Goal: Task Accomplishment & Management: Manage account settings

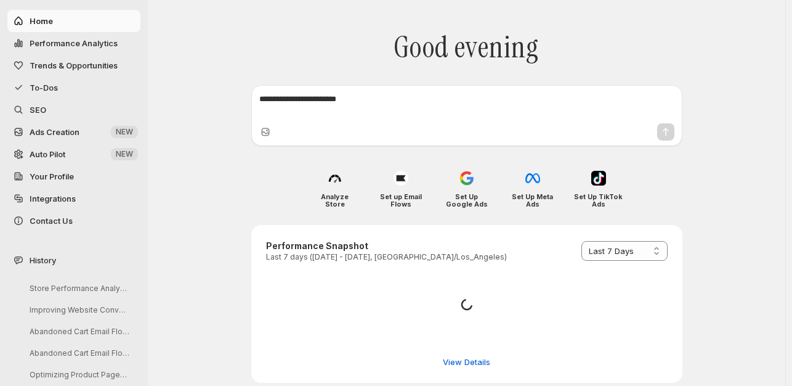
select select "*********"
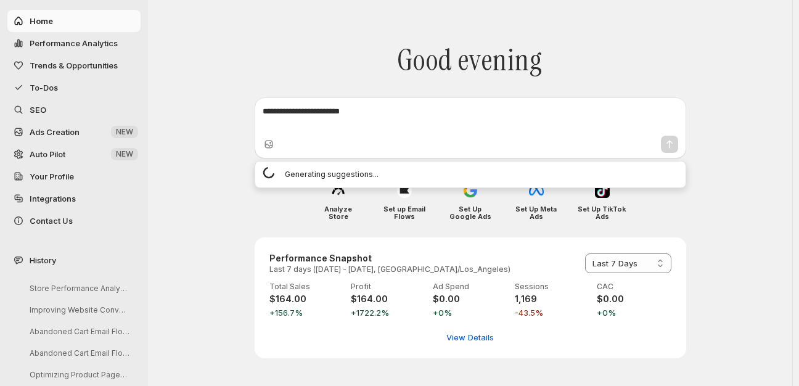
click at [362, 112] on textarea at bounding box center [469, 117] width 415 height 25
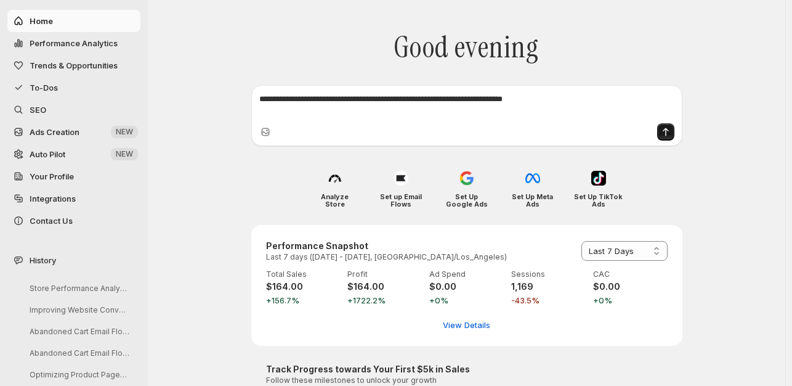
type textarea "**********"
click at [668, 130] on icon "Send message" at bounding box center [666, 132] width 12 height 12
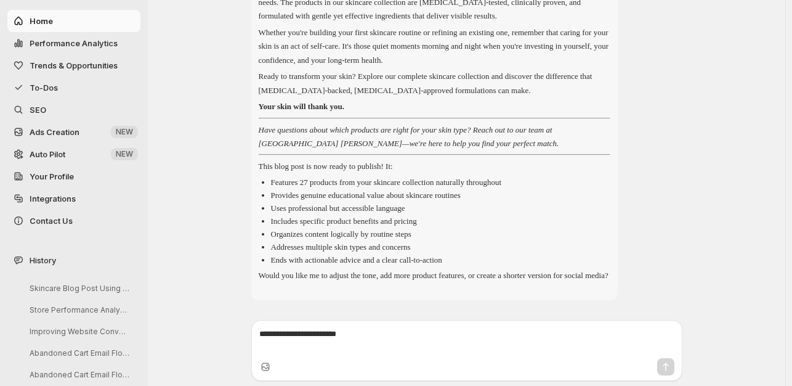
scroll to position [2606, 0]
click at [267, 285] on icon "Thumbs up" at bounding box center [262, 288] width 12 height 12
click at [267, 287] on icon "Thumbs up" at bounding box center [262, 287] width 9 height 9
click at [296, 288] on icon "Copy text" at bounding box center [292, 288] width 12 height 12
click at [392, 334] on textarea at bounding box center [466, 340] width 415 height 25
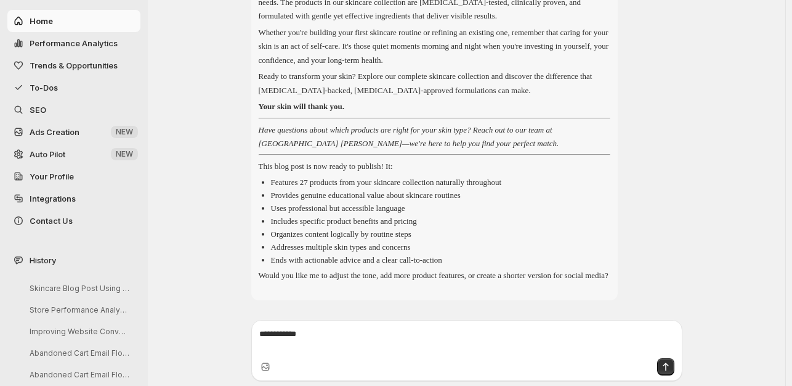
type textarea "**********"
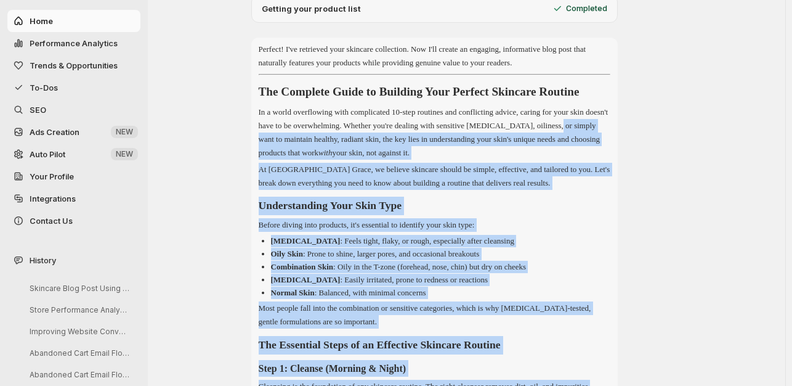
scroll to position [79, 0]
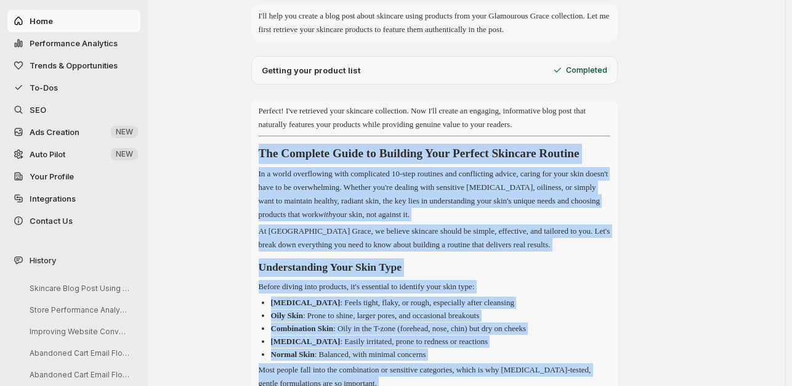
drag, startPoint x: 508, startPoint y: 189, endPoint x: 247, endPoint y: 153, distance: 263.1
copy div "The Complete Guide to Building Your Perfect Skincare Routine In a world overflo…"
drag, startPoint x: 574, startPoint y: 77, endPoint x: 464, endPoint y: 192, distance: 159.1
copy div "The Complete Guide to Building Your Perfect Skincare Routine In a world overflo…"
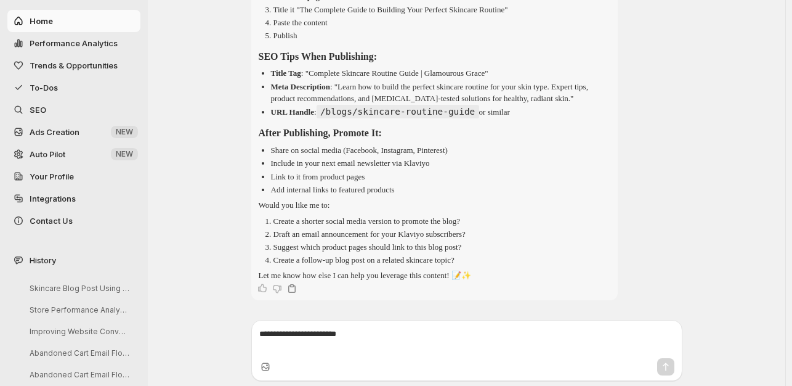
scroll to position [3179, 0]
click at [383, 330] on textarea at bounding box center [466, 340] width 415 height 25
click at [392, 331] on textarea at bounding box center [466, 340] width 415 height 25
type textarea "**********"
drag, startPoint x: 314, startPoint y: 333, endPoint x: 344, endPoint y: 356, distance: 37.7
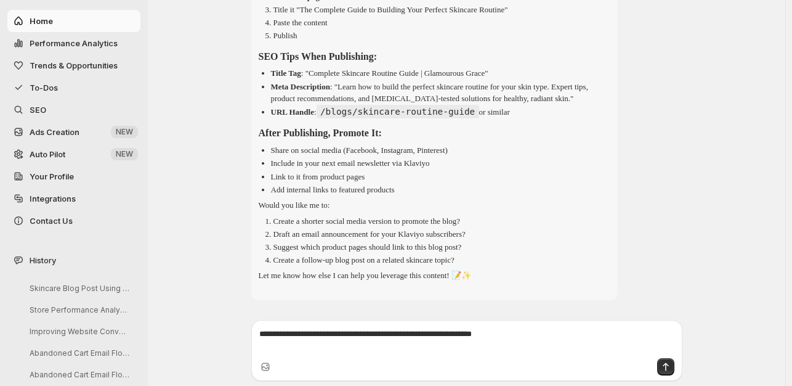
click at [344, 356] on div at bounding box center [466, 367] width 425 height 22
click at [670, 363] on icon "Send message" at bounding box center [666, 366] width 12 height 12
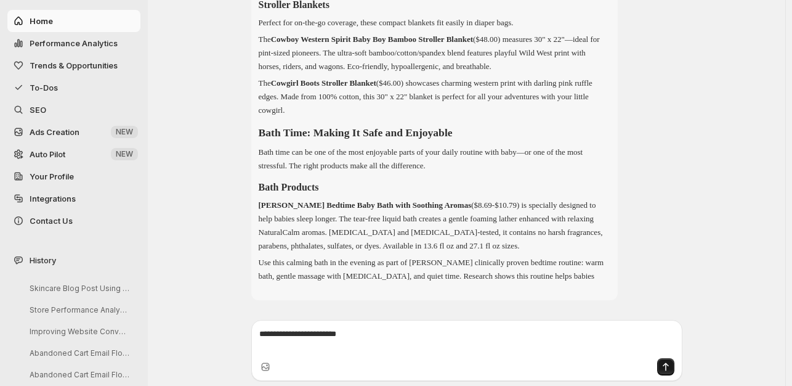
scroll to position [6505, 0]
click at [591, 276] on p "Use this calming bath in the evening as part of [PERSON_NAME] clinically proven…" at bounding box center [435, 269] width 352 height 27
click at [267, 285] on icon "Thumbs up" at bounding box center [262, 288] width 12 height 12
click at [401, 335] on textarea at bounding box center [466, 340] width 415 height 25
type textarea "**********"
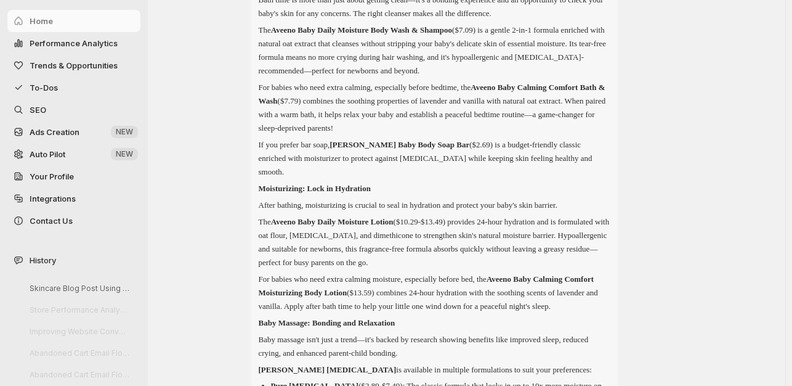
scroll to position [6936, 0]
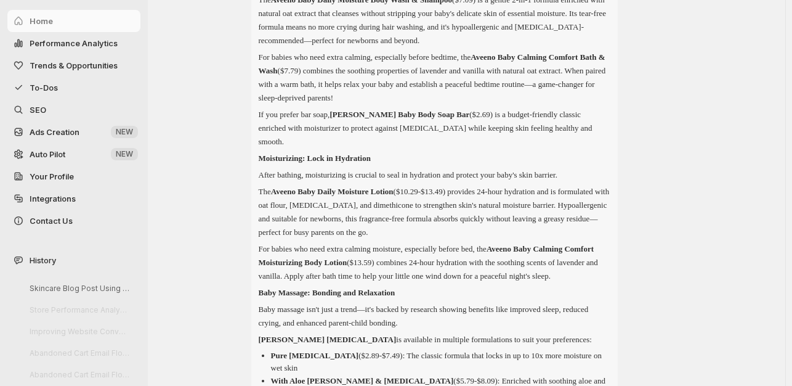
drag, startPoint x: 261, startPoint y: 158, endPoint x: 558, endPoint y: 253, distance: 311.8
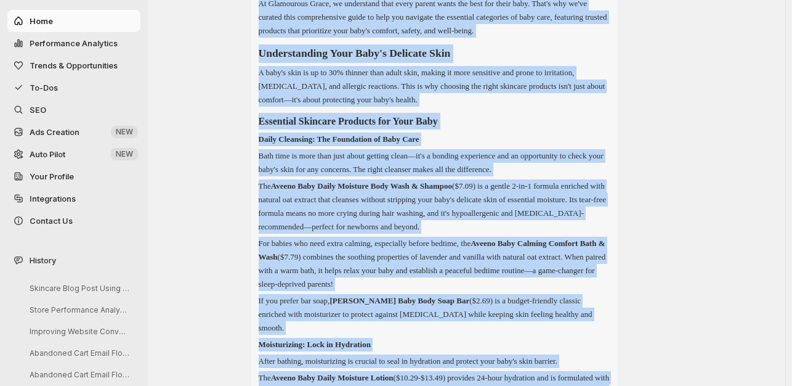
scroll to position [6748, 0]
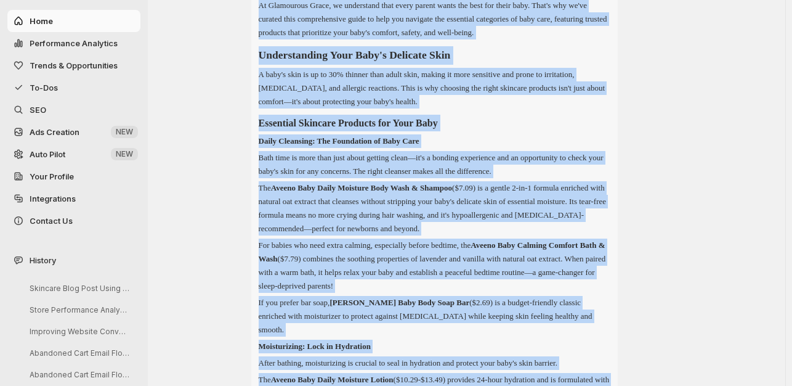
drag, startPoint x: 502, startPoint y: 274, endPoint x: 323, endPoint y: 178, distance: 202.6
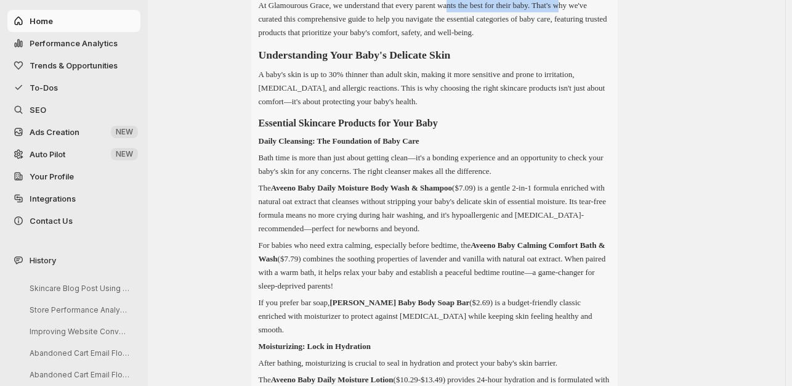
click at [471, 39] on p "At Glamourous Grace, we understand that every parent wants the best for their b…" at bounding box center [435, 19] width 352 height 41
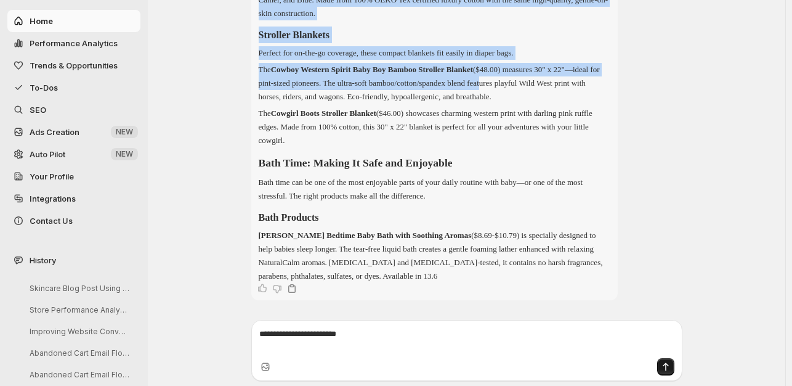
scroll to position [9767, 0]
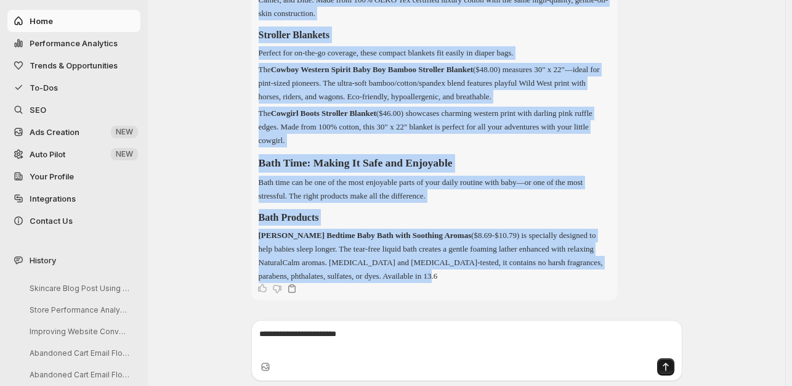
drag, startPoint x: 261, startPoint y: 158, endPoint x: 528, endPoint y: 273, distance: 290.6
copy div "Lor Ipsumdol Sitam co Adip Elitseddoe: Temp Incid Utl Etdolo Magna al Enim ad 7…"
click at [68, 39] on span "Performance Analytics" at bounding box center [74, 43] width 88 height 10
select select "**********"
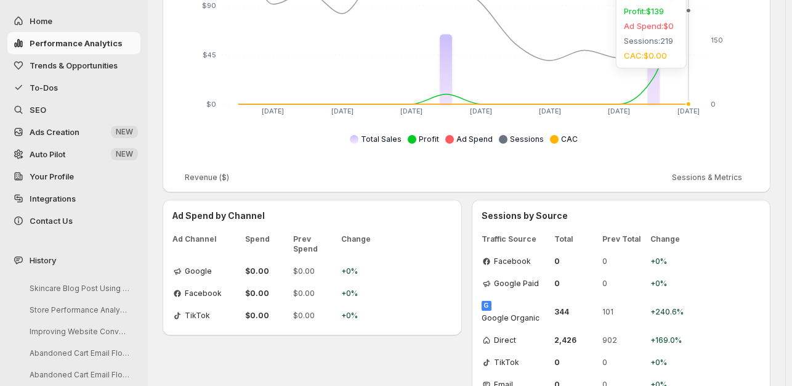
scroll to position [312, 0]
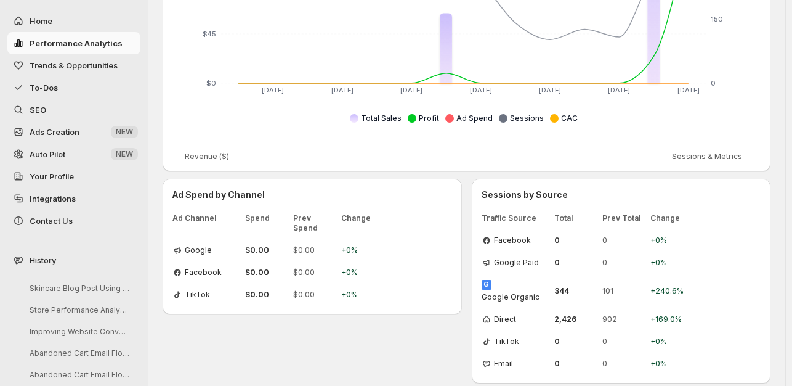
click at [88, 61] on span "Trends & Opportunities" at bounding box center [74, 65] width 88 height 10
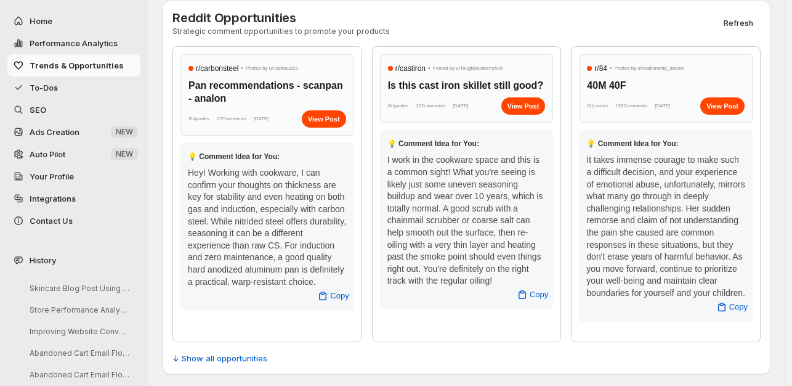
scroll to position [510, 0]
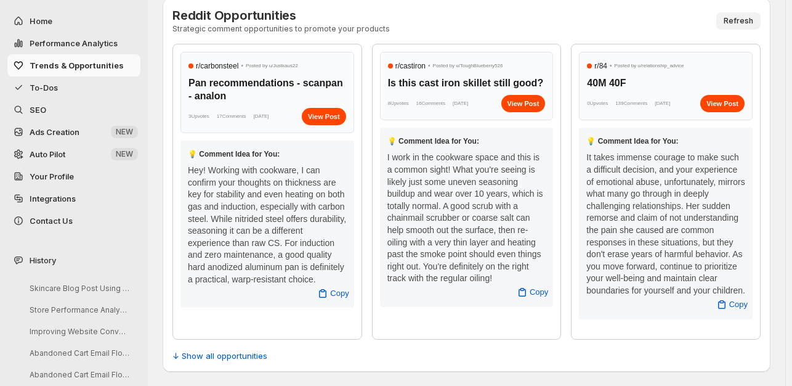
click at [752, 16] on span "Refresh" at bounding box center [739, 21] width 30 height 10
click at [55, 85] on span "To-Dos" at bounding box center [44, 88] width 28 height 10
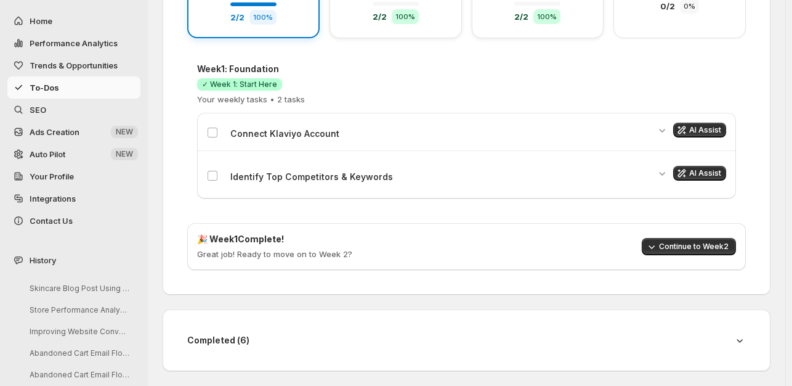
scroll to position [336, 0]
click at [710, 126] on span "AI Assist" at bounding box center [705, 131] width 32 height 10
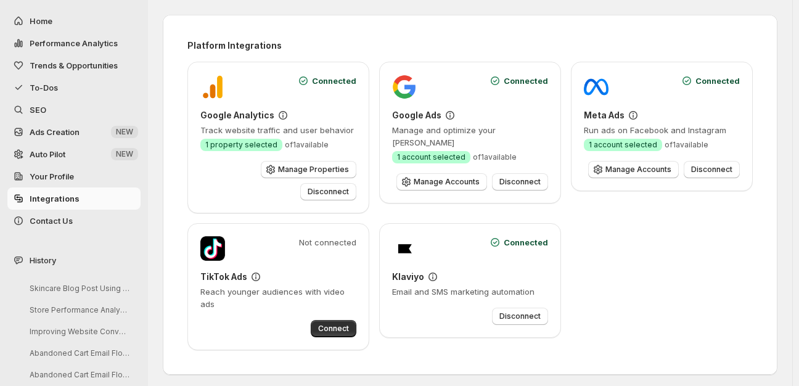
click at [46, 83] on span "To-Dos" at bounding box center [44, 88] width 28 height 10
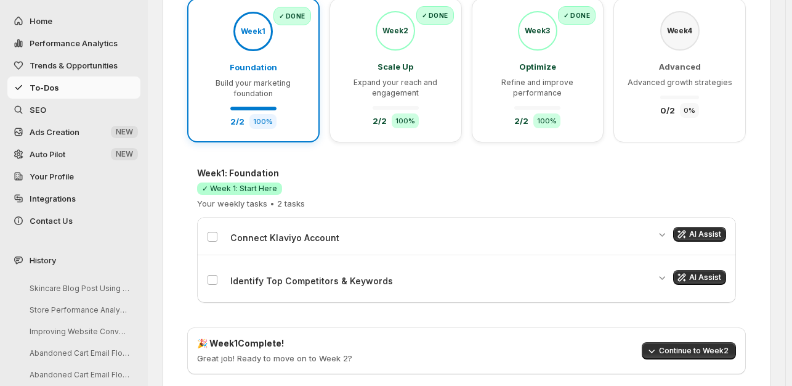
scroll to position [246, 0]
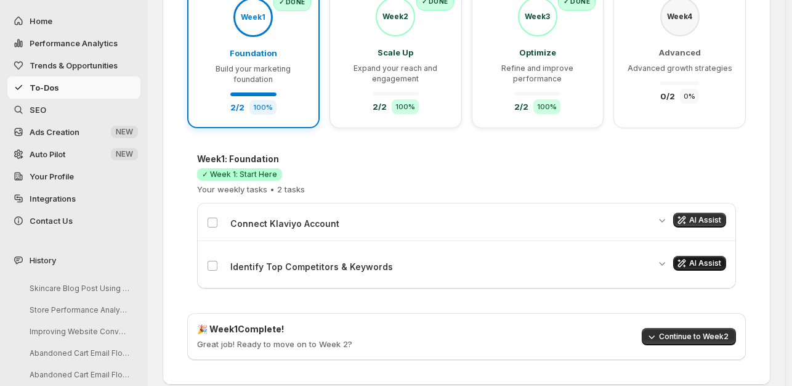
click at [709, 259] on span "AI Assist" at bounding box center [705, 263] width 32 height 10
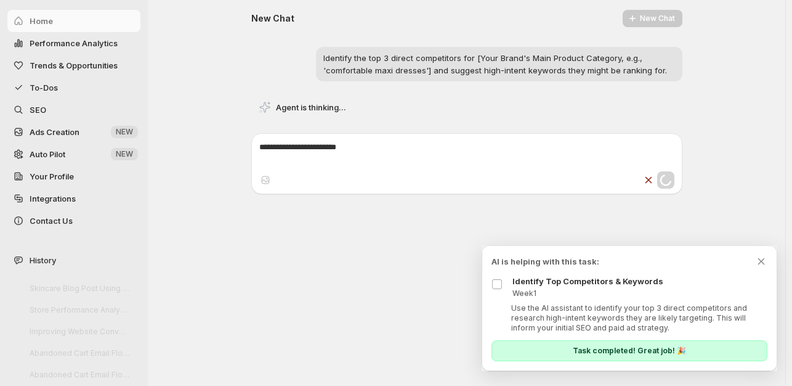
scroll to position [0, 0]
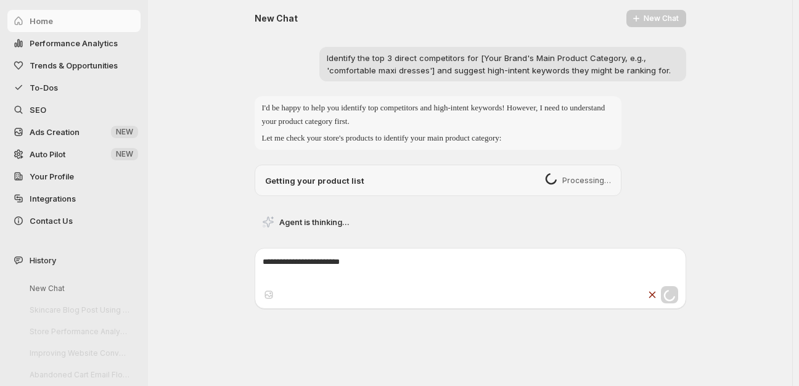
click at [45, 85] on span "To-Dos" at bounding box center [44, 88] width 28 height 10
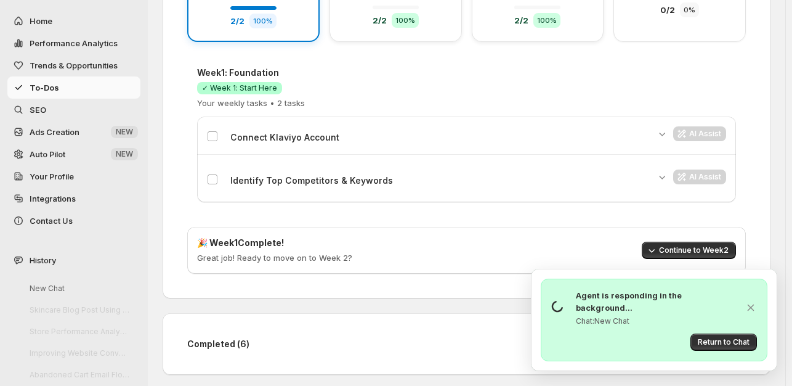
scroll to position [336, 0]
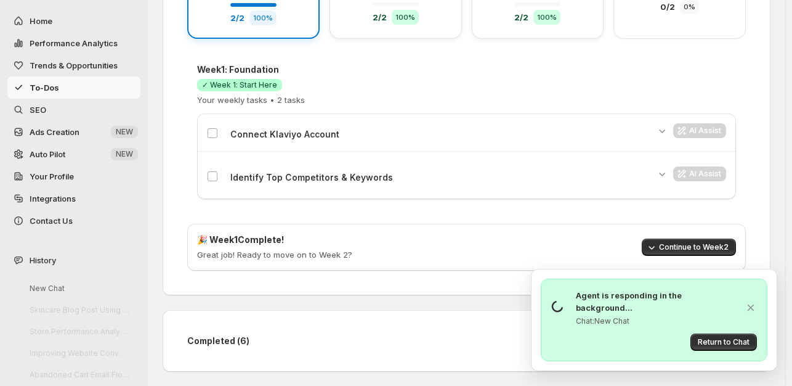
click at [44, 107] on span "SEO" at bounding box center [38, 110] width 17 height 10
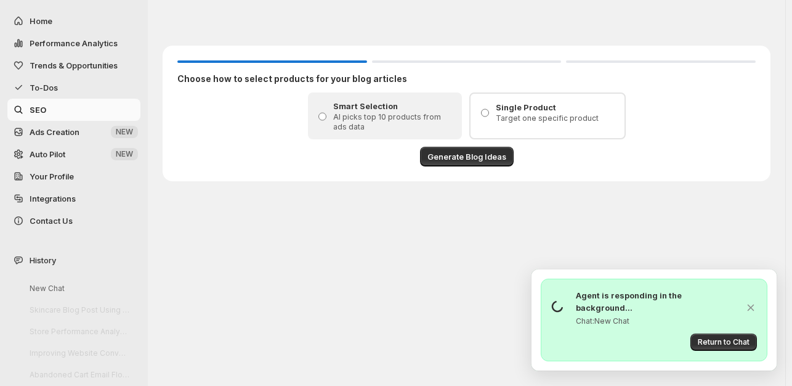
scroll to position [0, 0]
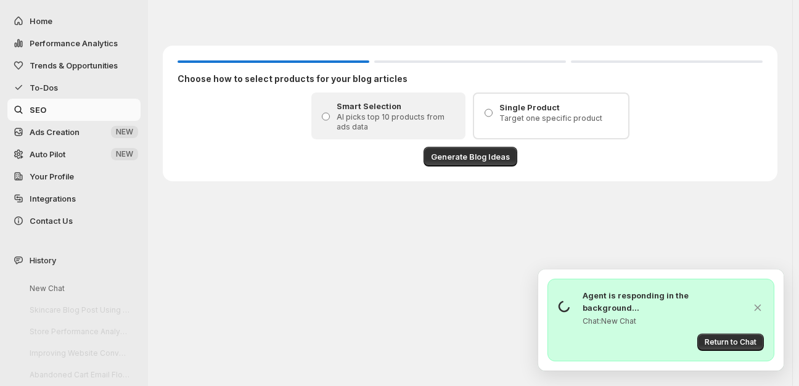
click at [46, 128] on span "Ads Creation" at bounding box center [55, 132] width 50 height 10
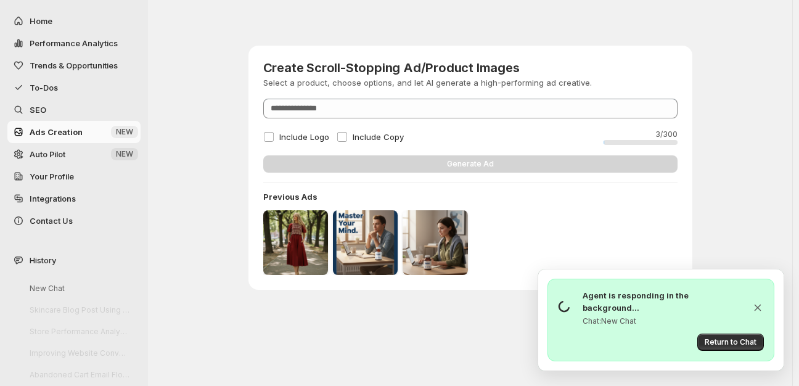
click at [755, 314] on icon "Dismiss chat indicator" at bounding box center [757, 307] width 12 height 12
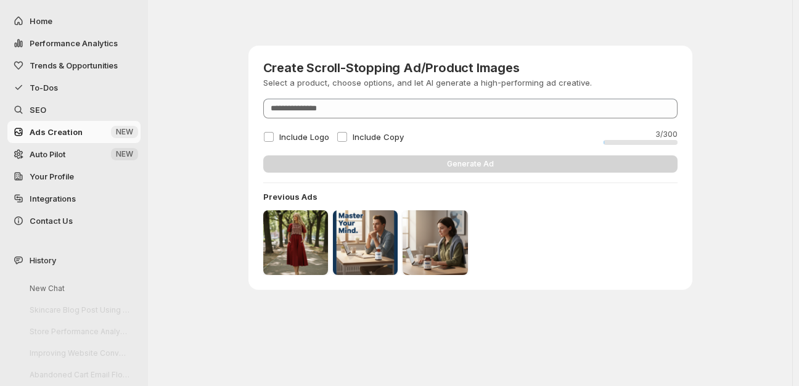
click at [44, 153] on span "Auto Pilot" at bounding box center [48, 154] width 36 height 10
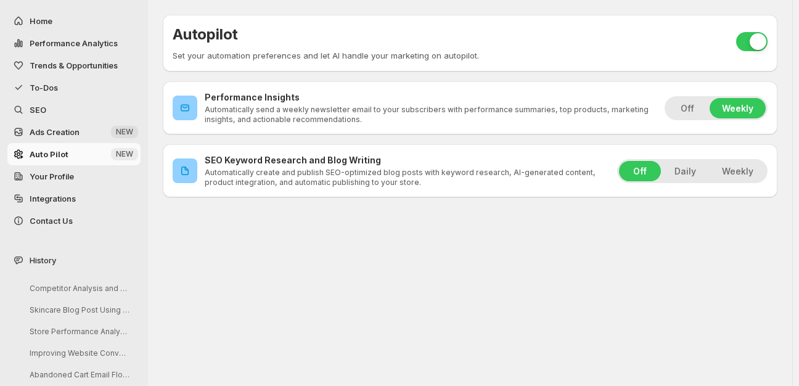
click at [694, 168] on button "Daily" at bounding box center [685, 171] width 46 height 20
click at [46, 173] on span "Your Profile" at bounding box center [52, 176] width 44 height 10
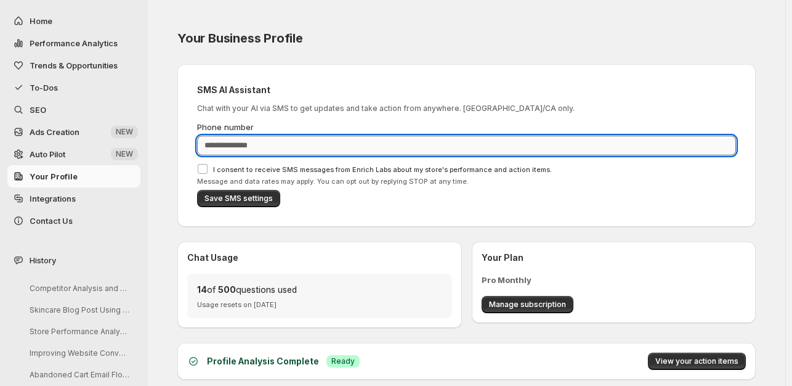
click at [268, 142] on input "Phone number" at bounding box center [466, 146] width 539 height 20
type input "**********"
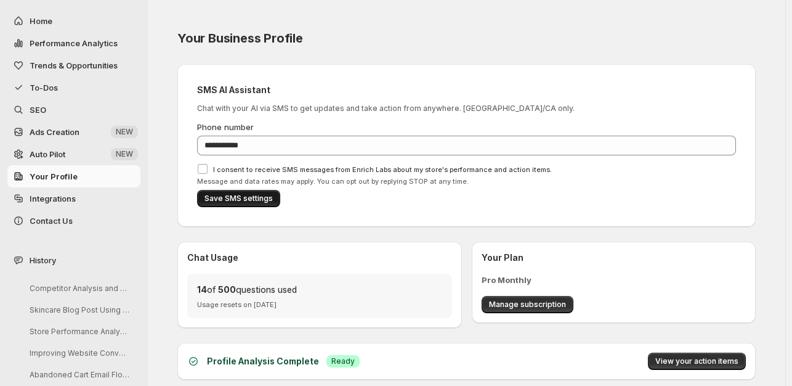
click at [237, 195] on span "Save SMS settings" at bounding box center [239, 198] width 68 height 10
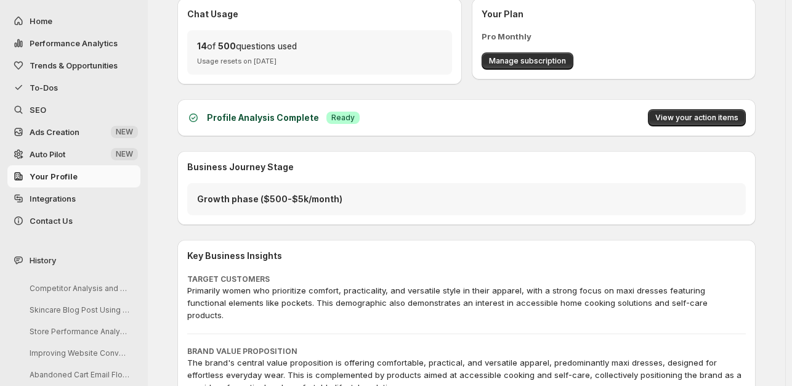
scroll to position [246, 0]
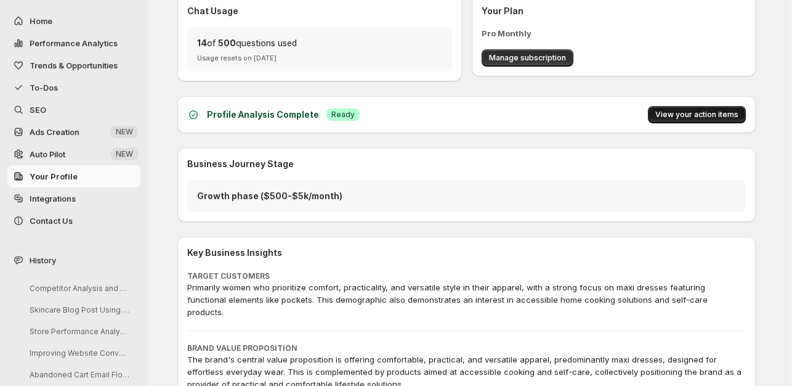
click at [705, 113] on span "View your action items" at bounding box center [697, 115] width 83 height 10
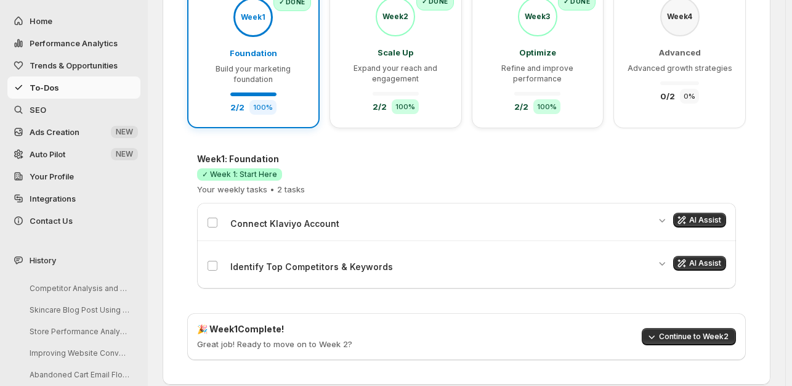
click at [37, 152] on span "Auto Pilot" at bounding box center [48, 154] width 36 height 10
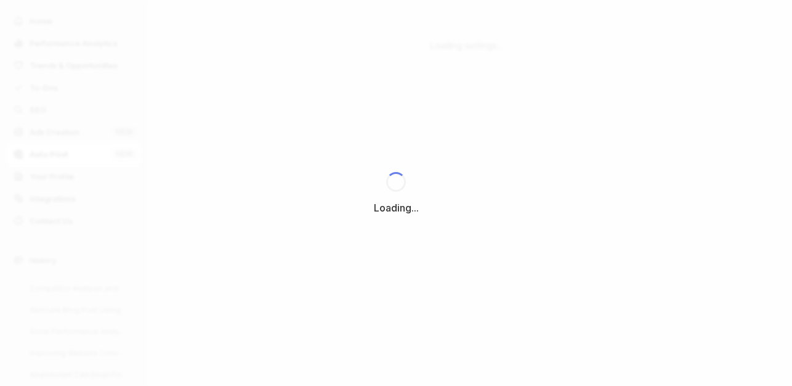
scroll to position [0, 0]
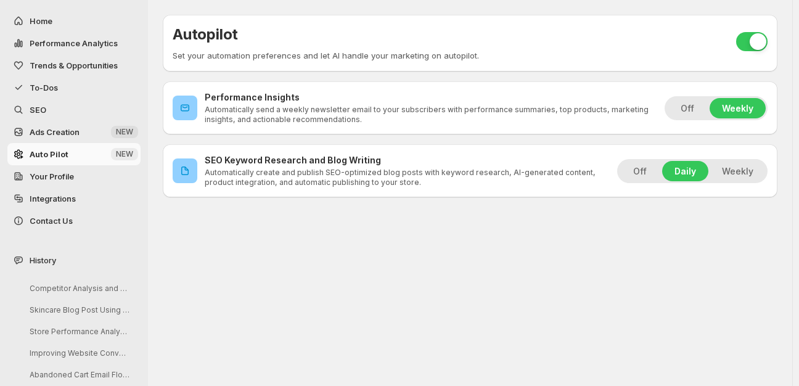
click at [47, 172] on span "Your Profile" at bounding box center [52, 176] width 44 height 10
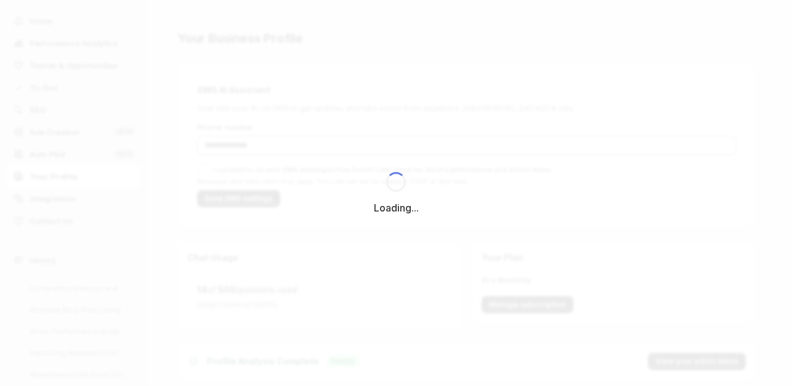
type input "**********"
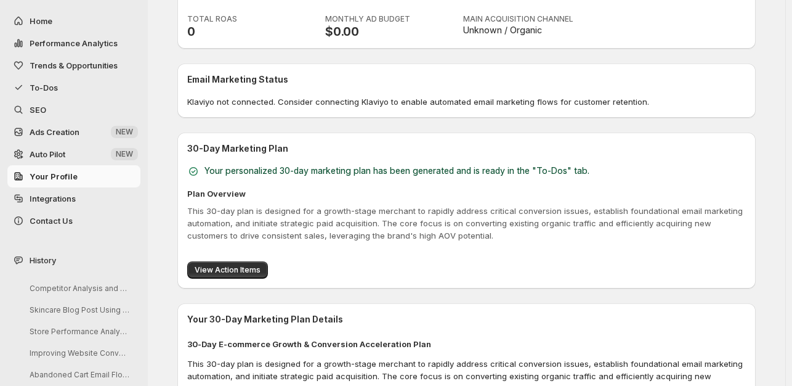
scroll to position [739, 0]
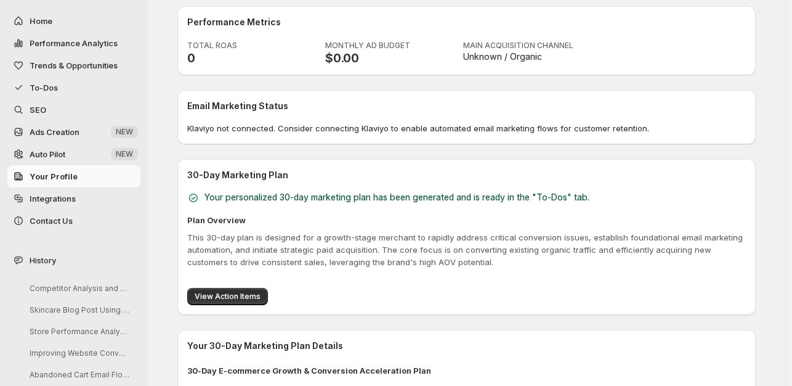
click at [237, 100] on h3 "Email Marketing Status" at bounding box center [466, 106] width 559 height 12
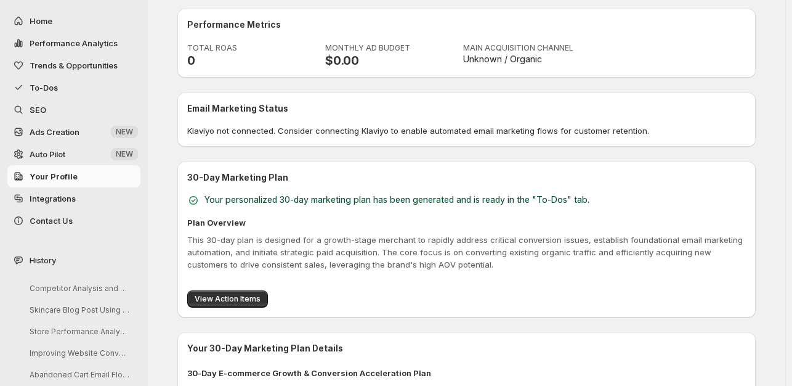
scroll to position [712, 0]
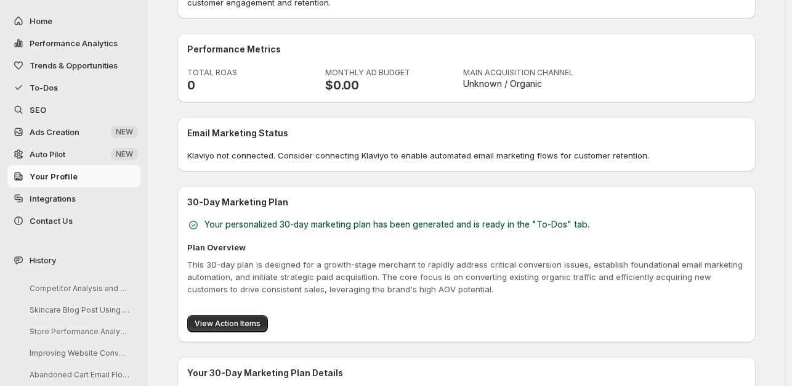
click at [50, 195] on span "Integrations" at bounding box center [53, 198] width 46 height 10
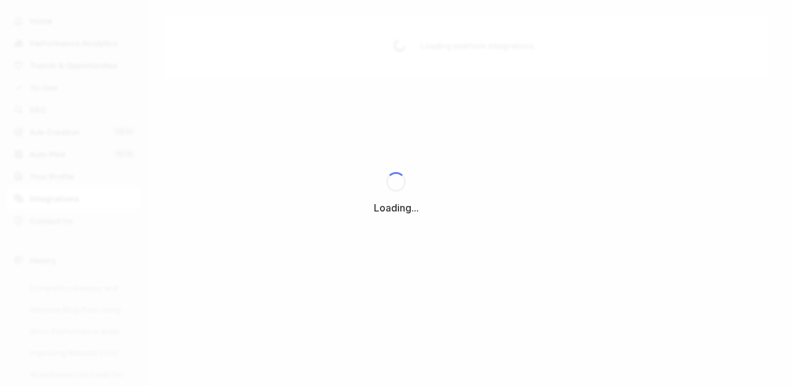
scroll to position [0, 0]
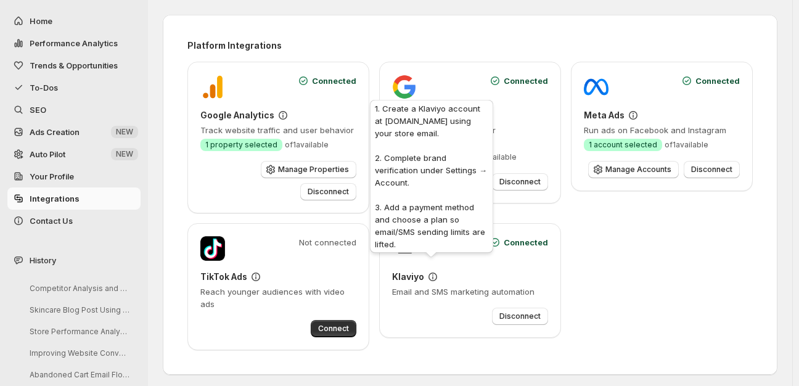
click at [429, 270] on icon at bounding box center [432, 276] width 12 height 12
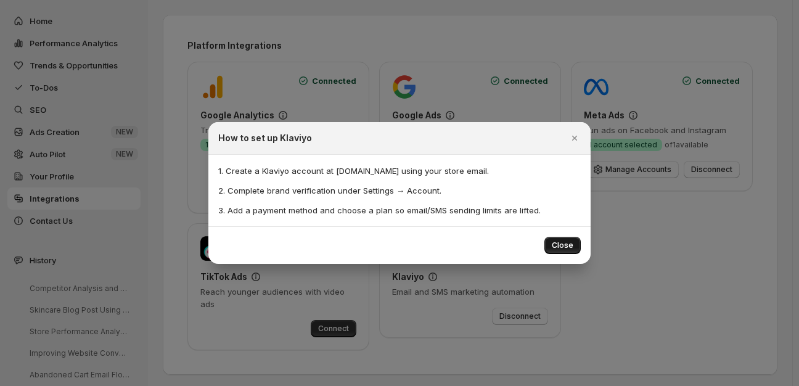
click at [570, 247] on span "Close" at bounding box center [562, 245] width 22 height 10
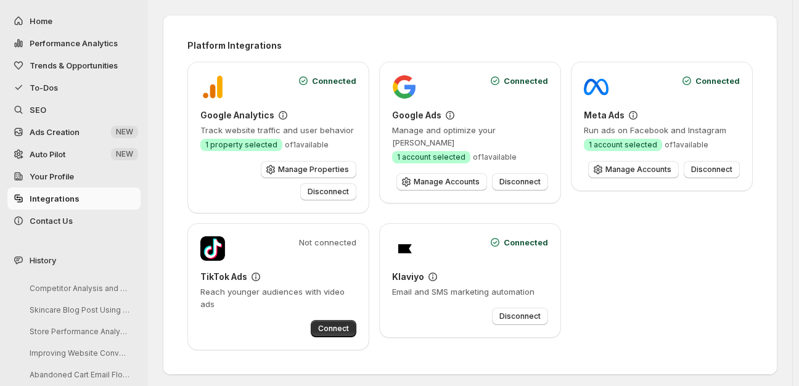
click at [407, 270] on h3 "Klaviyo" at bounding box center [408, 276] width 32 height 12
click at [46, 214] on span "Contact Us" at bounding box center [84, 220] width 108 height 12
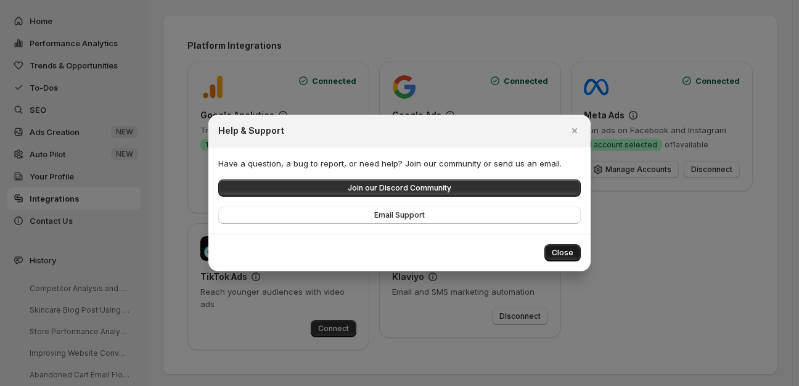
click at [567, 249] on span "Close" at bounding box center [562, 253] width 22 height 10
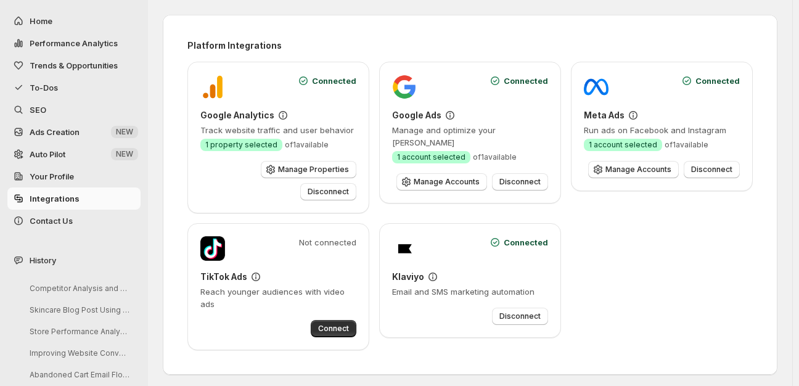
click at [46, 20] on span "Home" at bounding box center [41, 21] width 23 height 10
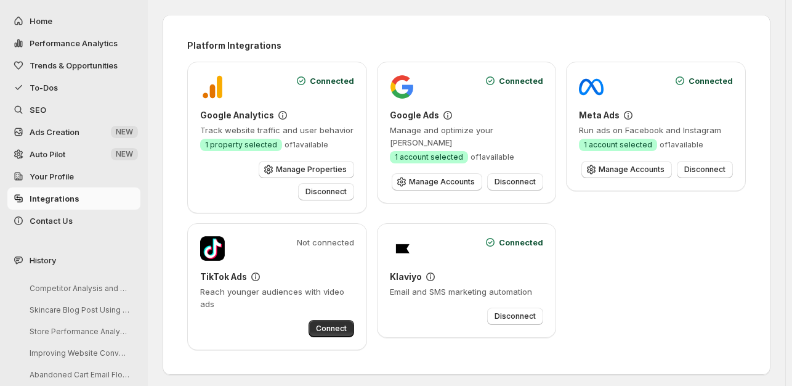
select select "**********"
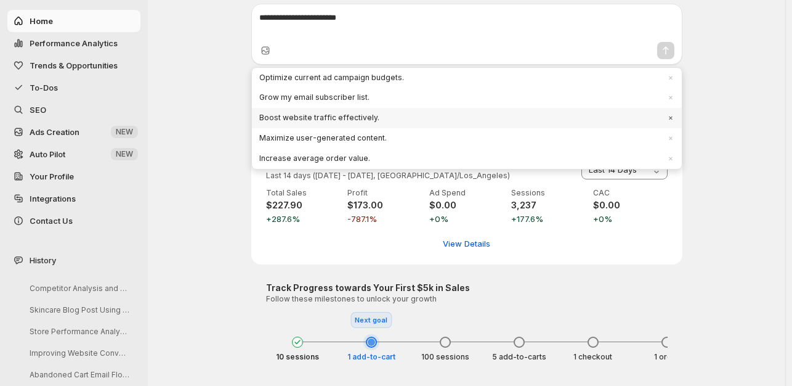
scroll to position [96, 0]
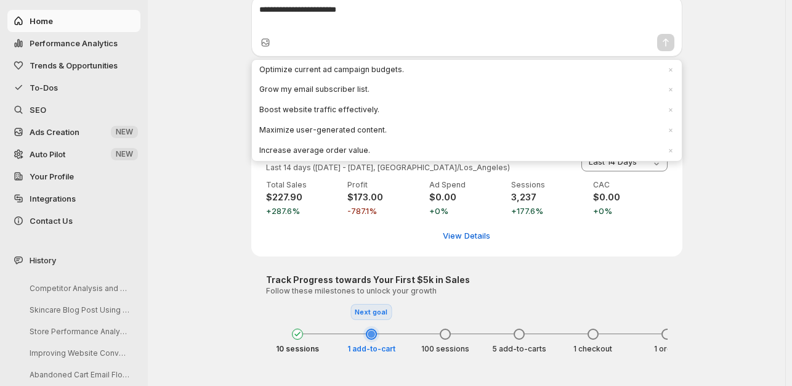
click at [375, 330] on div at bounding box center [371, 333] width 7 height 7
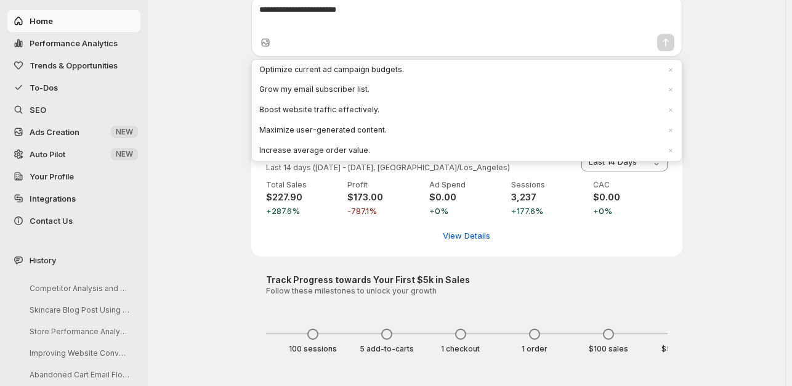
scroll to position [0, 0]
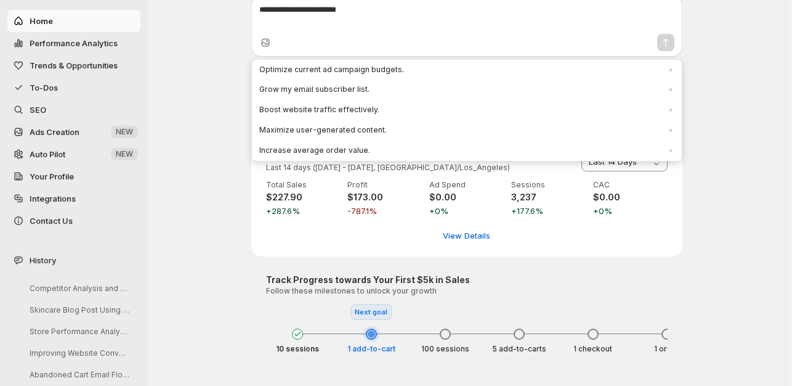
click at [299, 330] on icon at bounding box center [297, 333] width 7 height 7
click at [381, 308] on div "Next goal" at bounding box center [371, 312] width 41 height 16
click at [469, 229] on span "View Details" at bounding box center [466, 235] width 47 height 12
select select "**********"
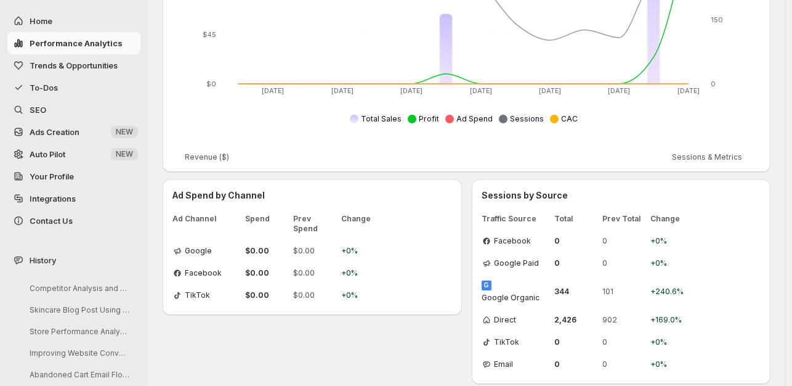
scroll to position [312, 0]
click at [62, 65] on span "Trends & Opportunities" at bounding box center [74, 65] width 88 height 10
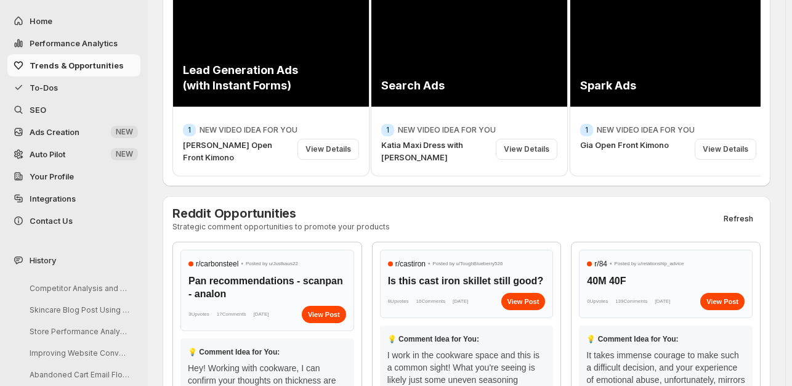
scroll to position [62, 0]
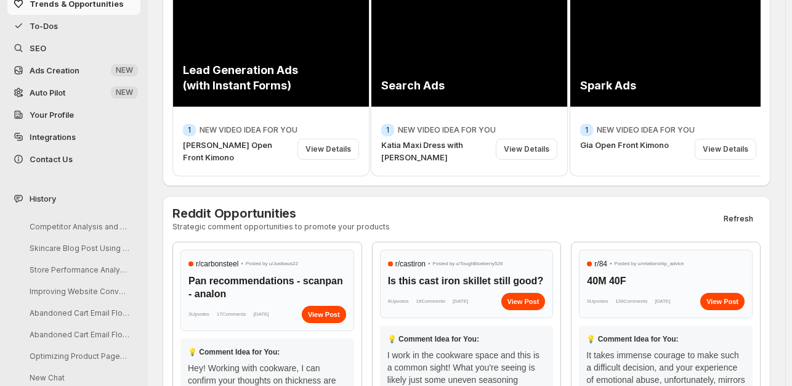
click at [39, 90] on span "Auto Pilot" at bounding box center [48, 92] width 36 height 10
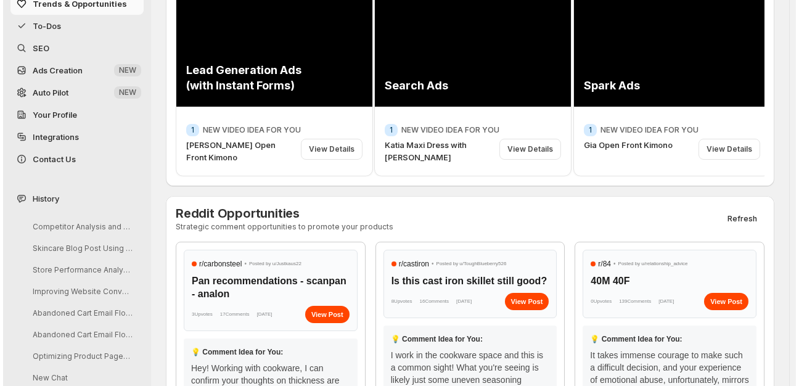
scroll to position [0, 0]
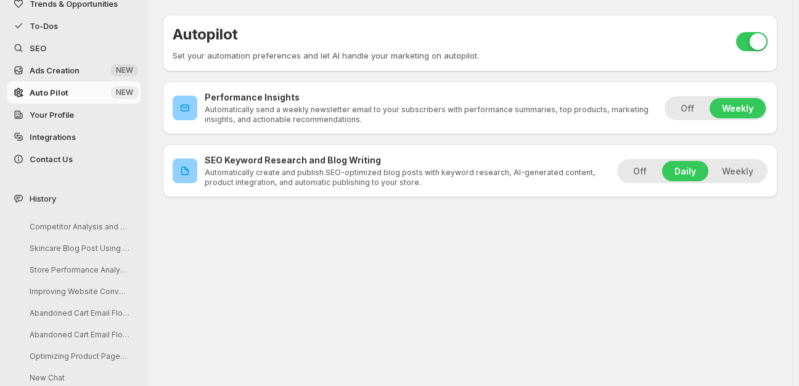
click at [45, 113] on span "Your Profile" at bounding box center [52, 115] width 44 height 10
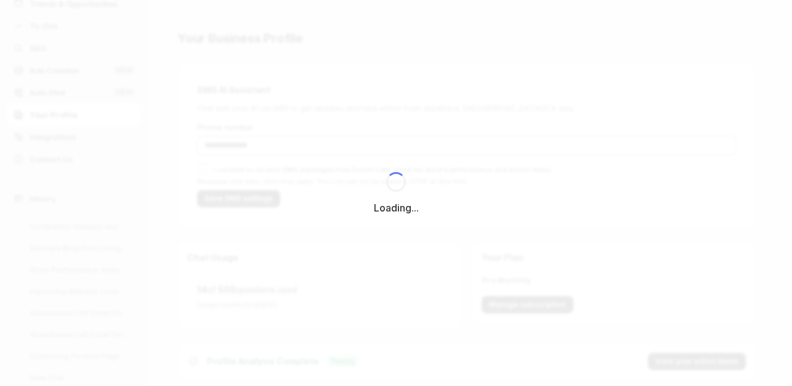
type input "**********"
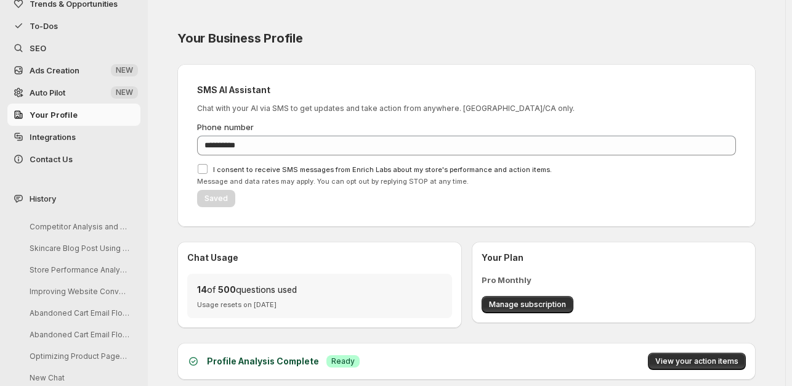
click at [49, 132] on span "Integrations" at bounding box center [53, 137] width 46 height 10
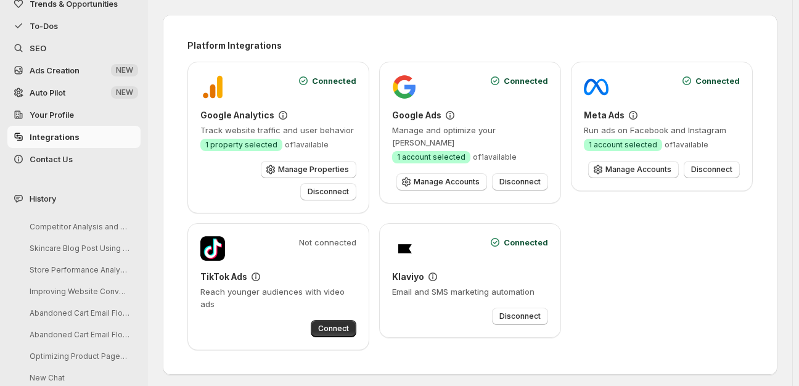
click at [485, 257] on div "Connected Klaviyo Email and SMS marketing automation Disconnect" at bounding box center [470, 280] width 156 height 89
click at [510, 236] on span "Connected" at bounding box center [525, 242] width 44 height 12
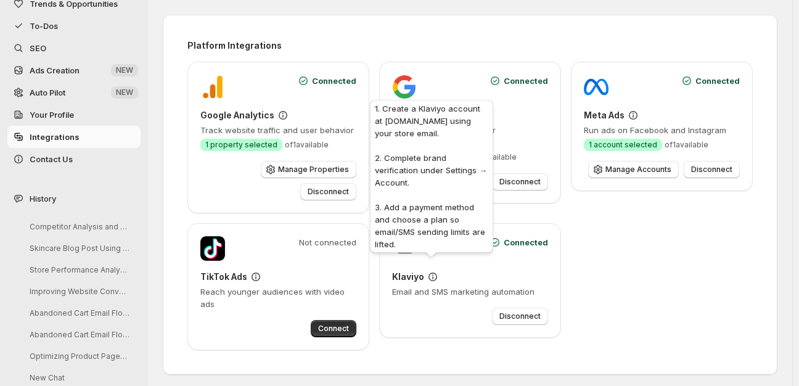
click at [431, 270] on icon at bounding box center [432, 276] width 12 height 12
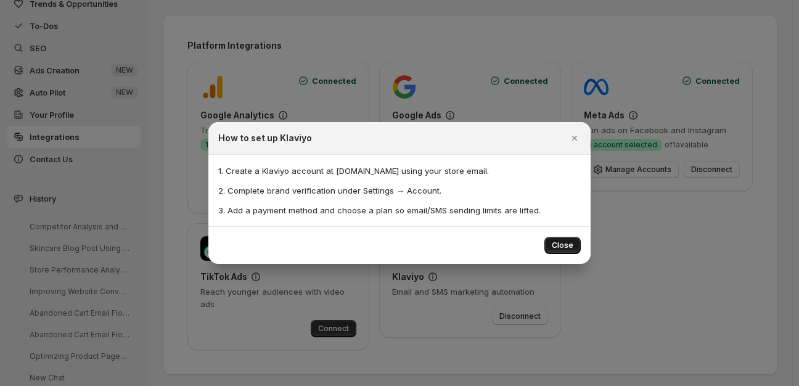
click at [556, 245] on span "Close" at bounding box center [562, 245] width 22 height 10
